Goal: Transaction & Acquisition: Purchase product/service

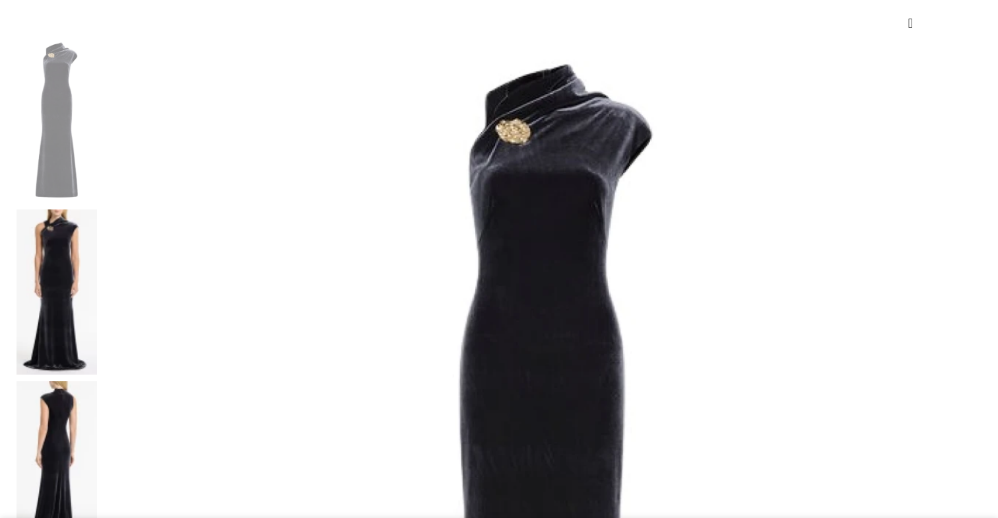
scroll to position [208, 0]
click at [97, 209] on img at bounding box center [57, 291] width 81 height 165
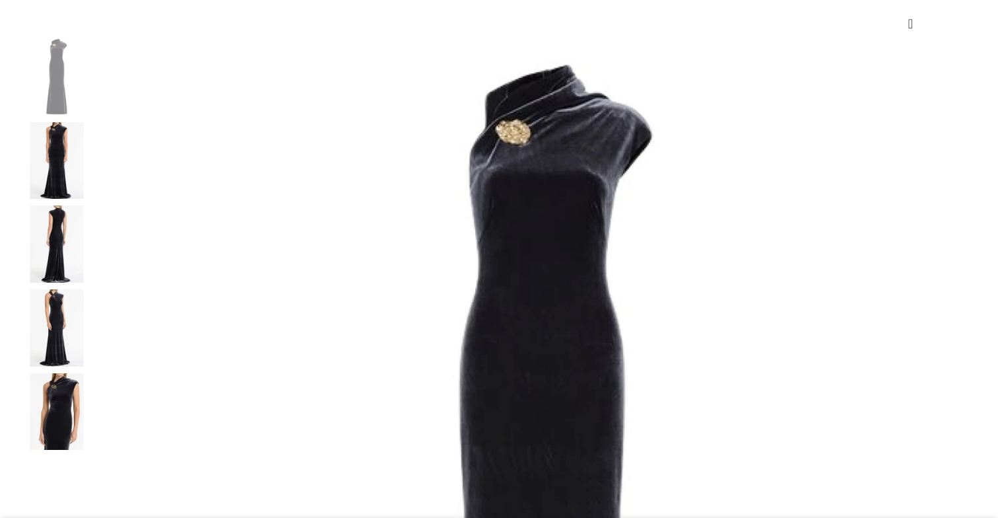
click at [97, 279] on img at bounding box center [57, 243] width 81 height 77
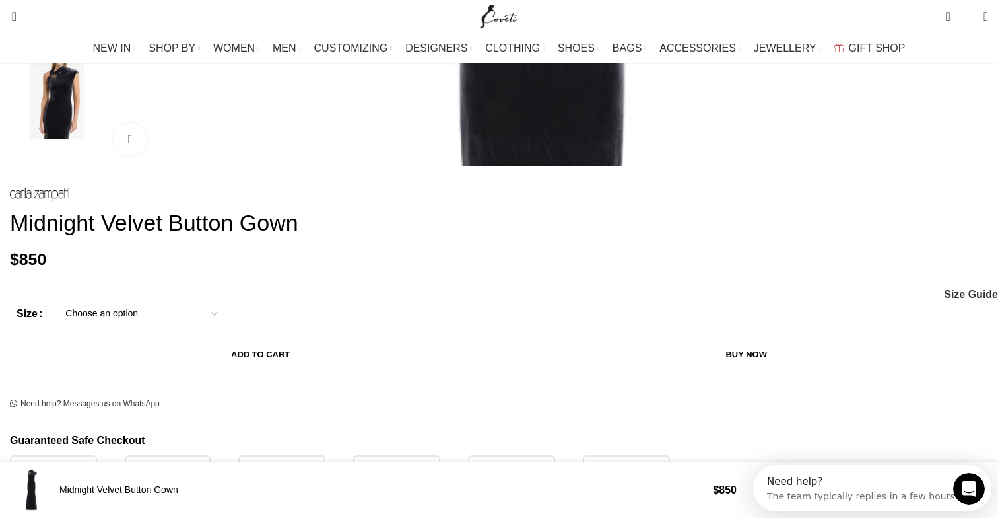
scroll to position [504, 0]
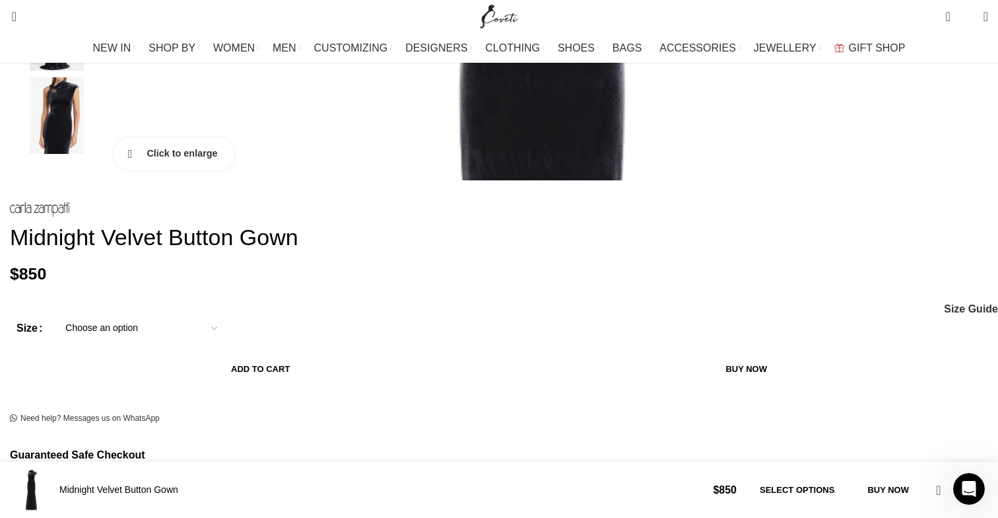
click at [213, 170] on link "Click to enlarge" at bounding box center [174, 153] width 121 height 33
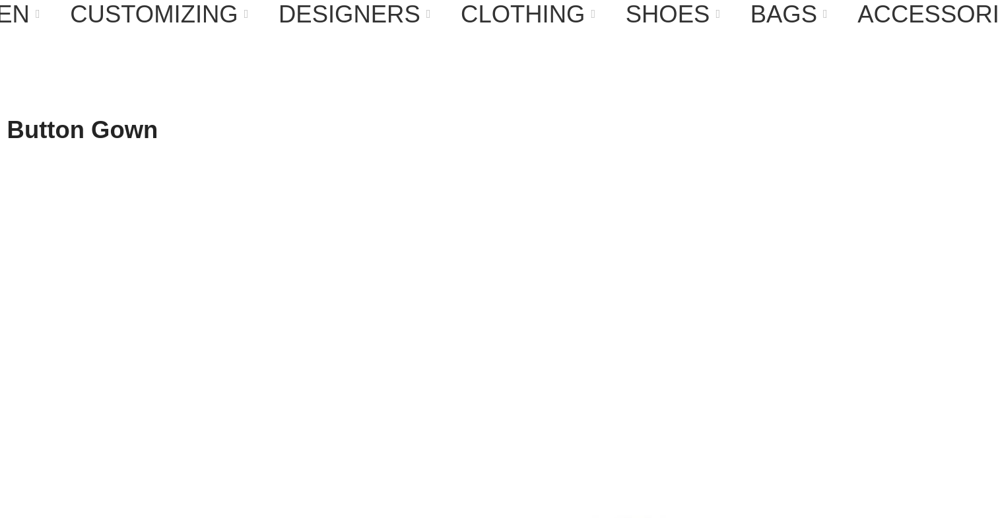
scroll to position [0, 417]
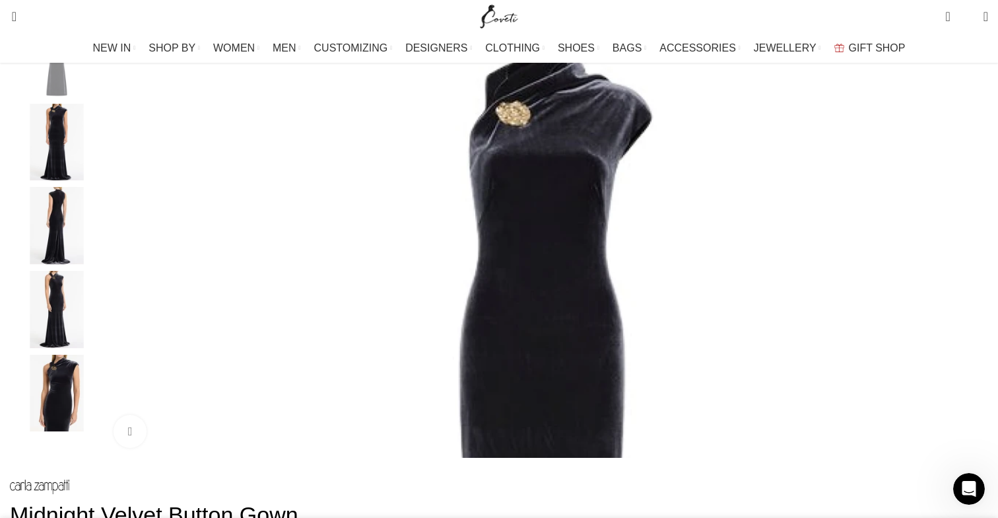
scroll to position [226, 0]
click at [97, 386] on img "5 / 5" at bounding box center [57, 393] width 81 height 77
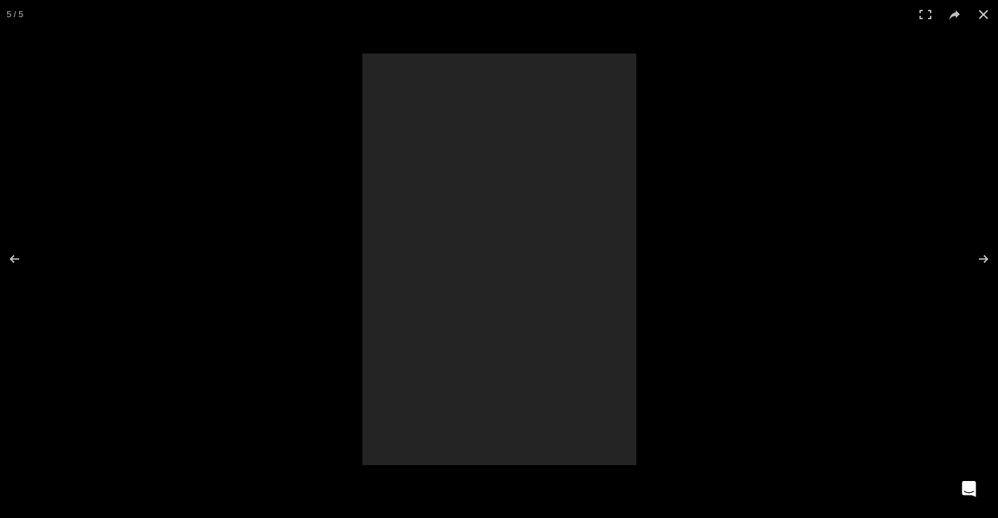
scroll to position [0, 556]
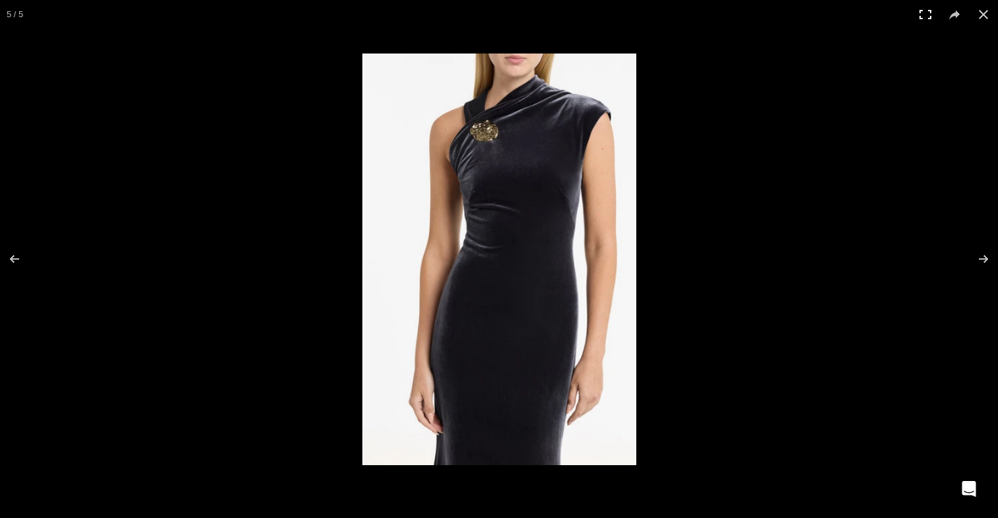
click at [928, 14] on button at bounding box center [925, 14] width 29 height 29
click at [386, 410] on img at bounding box center [499, 258] width 274 height 411
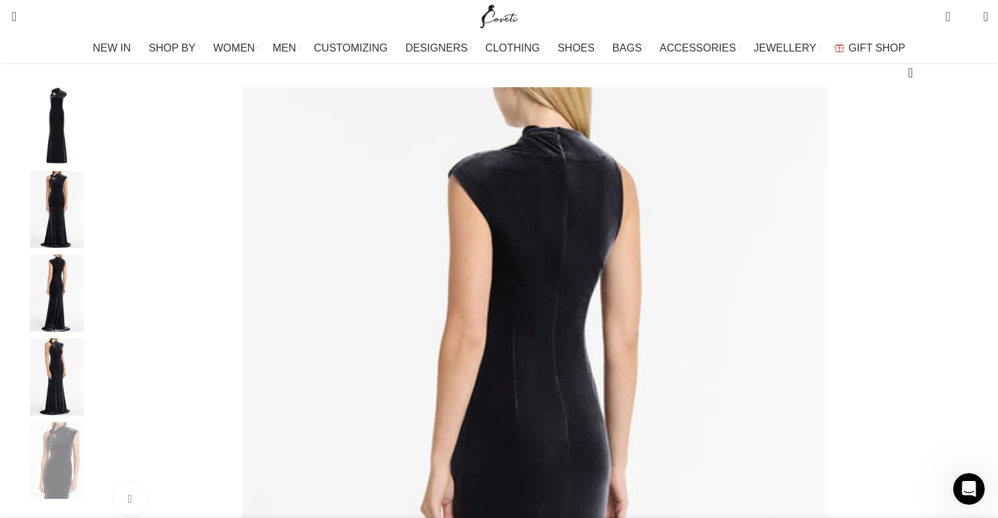
scroll to position [158, 0]
click at [97, 142] on img "1 / 5" at bounding box center [57, 126] width 81 height 77
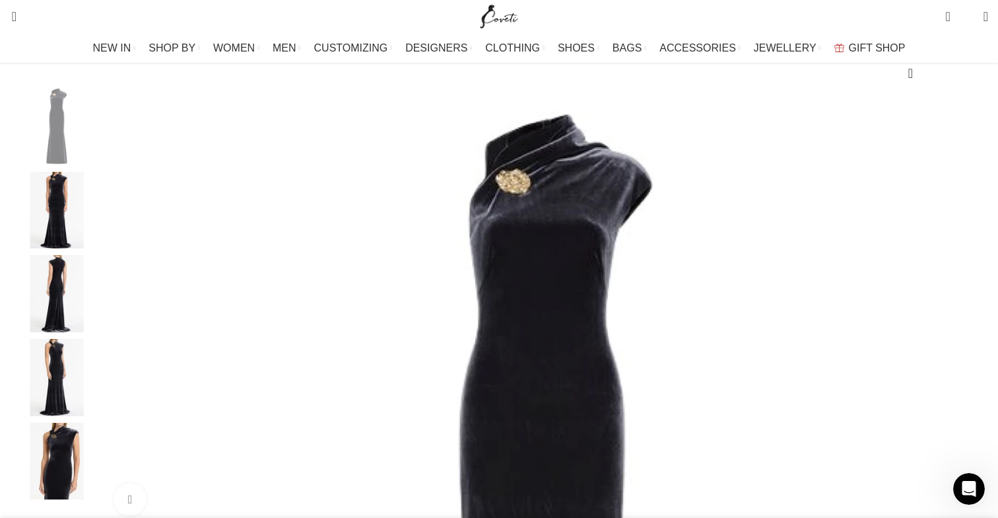
click at [97, 205] on img "2 / 5" at bounding box center [57, 210] width 81 height 77
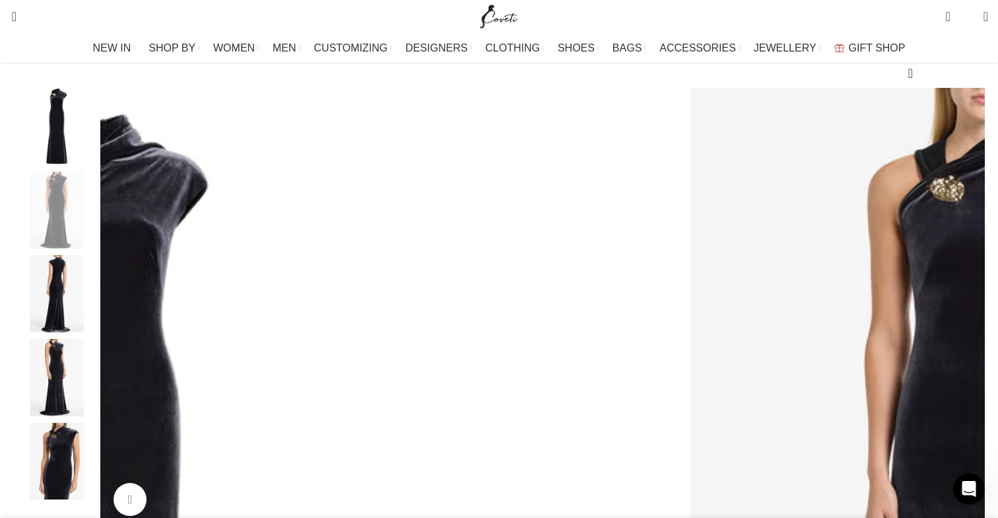
click at [97, 317] on img "3 / 5" at bounding box center [57, 293] width 81 height 77
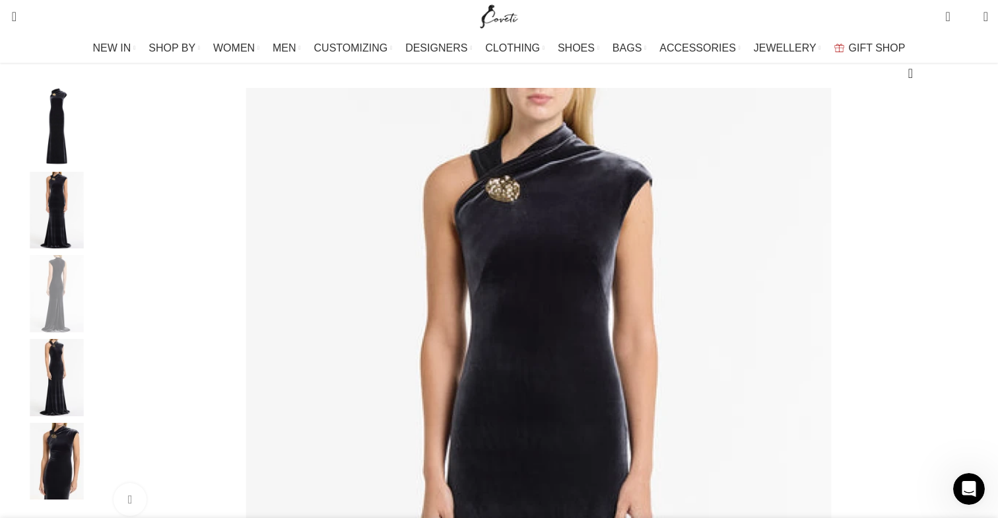
scroll to position [0, 834]
click at [97, 390] on img "4 / 5" at bounding box center [57, 377] width 81 height 77
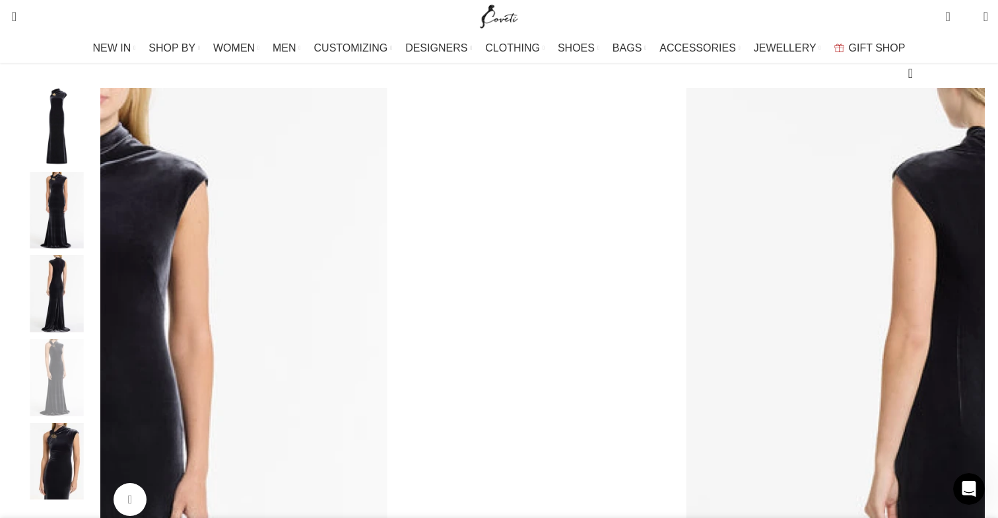
click at [97, 331] on img "3 / 5" at bounding box center [57, 293] width 81 height 77
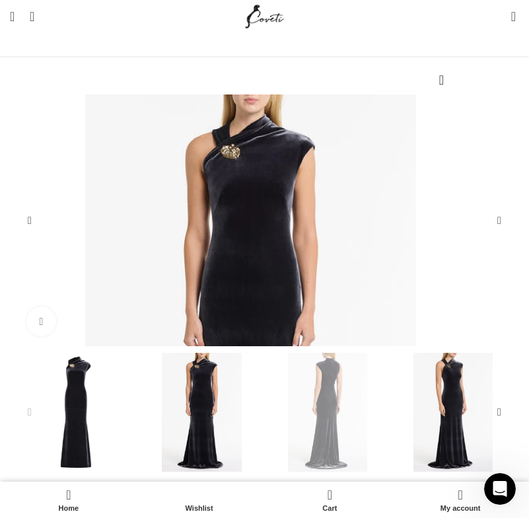
scroll to position [0, 1250]
